Goal: Find specific page/section: Find specific page/section

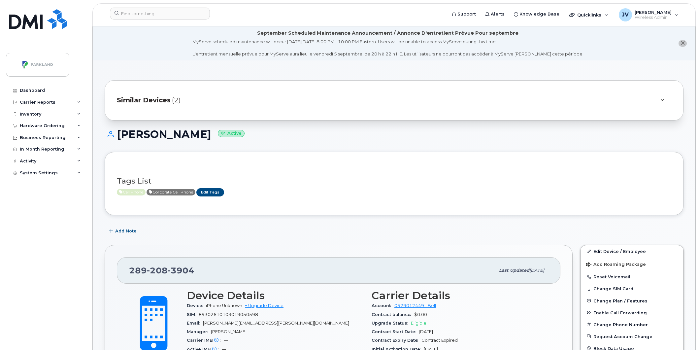
scroll to position [208, 0]
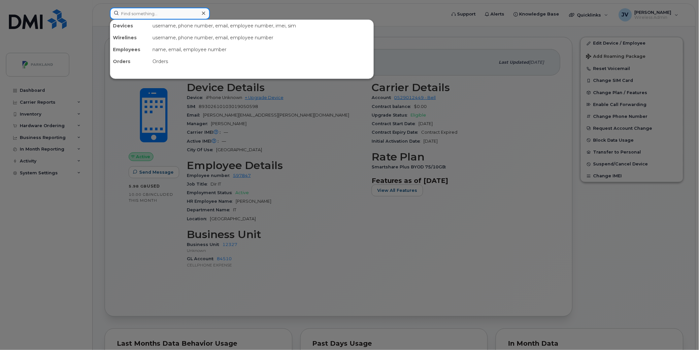
click at [131, 15] on input at bounding box center [160, 14] width 100 height 12
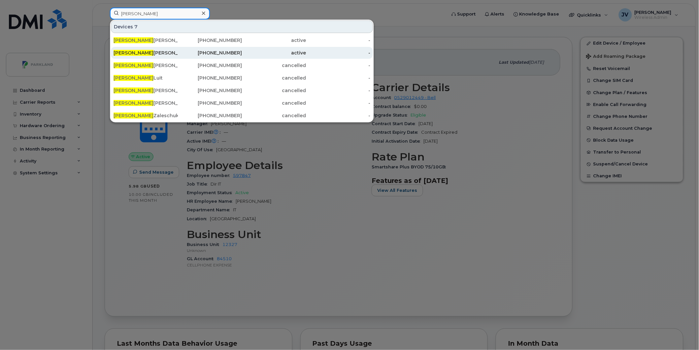
type input "[PERSON_NAME]"
click at [129, 50] on div "[PERSON_NAME]" at bounding box center [146, 53] width 64 height 7
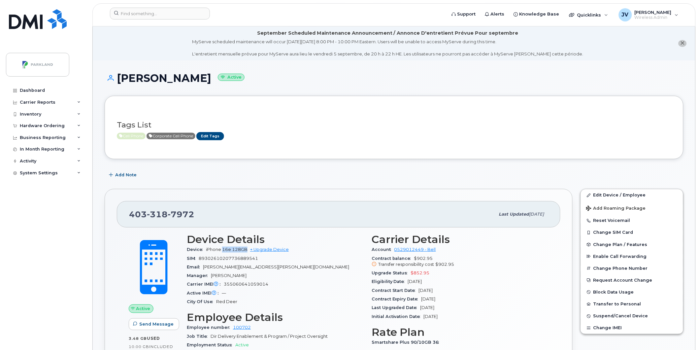
drag, startPoint x: 224, startPoint y: 251, endPoint x: 249, endPoint y: 251, distance: 25.1
click at [249, 251] on span "iPhone 16e 128GB + Upgrade Device" at bounding box center [247, 249] width 83 height 5
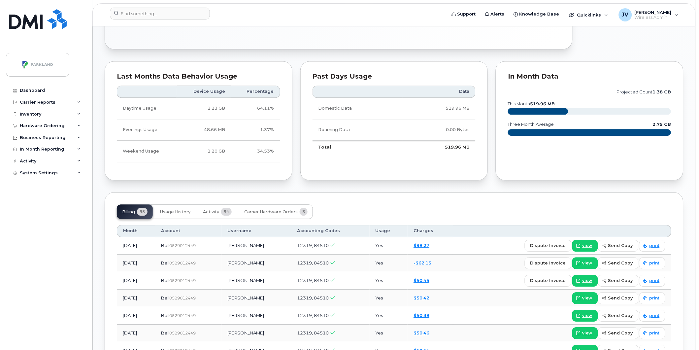
scroll to position [420, 0]
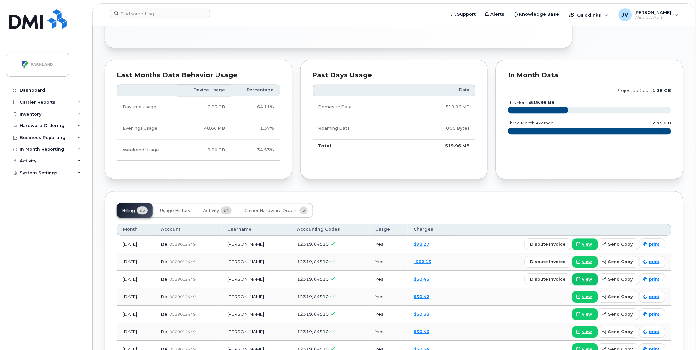
click at [588, 278] on span "view" at bounding box center [587, 279] width 10 height 6
click at [587, 262] on span "view" at bounding box center [587, 262] width 10 height 6
click at [590, 243] on span "view" at bounding box center [587, 244] width 10 height 6
